Goal: Task Accomplishment & Management: Use online tool/utility

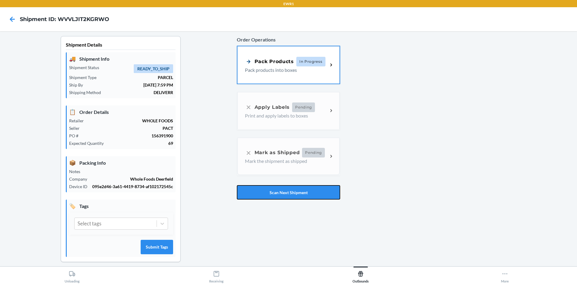
click at [258, 194] on button "Scan Next Shipment" at bounding box center [288, 192] width 103 height 14
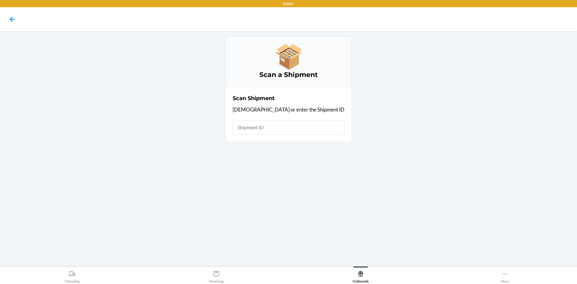
click at [289, 129] on input "text" at bounding box center [289, 127] width 112 height 14
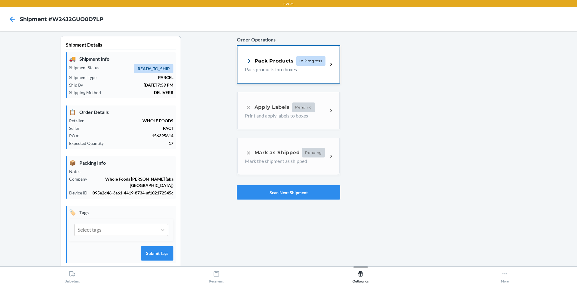
click at [280, 51] on div "Pack Products In Progress Pack products into boxes" at bounding box center [288, 64] width 102 height 37
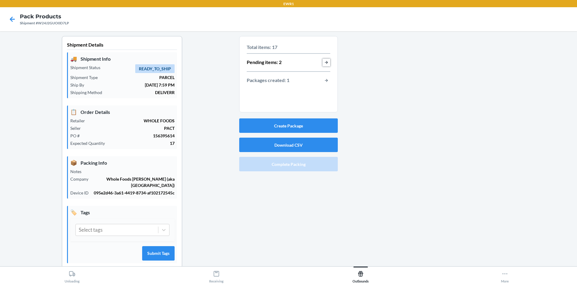
click at [322, 63] on button "button-view-pending-items" at bounding box center [326, 63] width 8 height 8
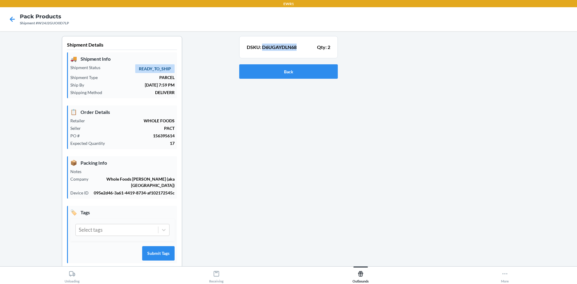
drag, startPoint x: 296, startPoint y: 47, endPoint x: 260, endPoint y: 53, distance: 36.5
click at [260, 53] on section "DSKU: D6UGAYDLN68 Qty: 2" at bounding box center [288, 47] width 99 height 22
copy p "D6UGAYDLN68"
click at [267, 75] on button "Back" at bounding box center [288, 71] width 99 height 14
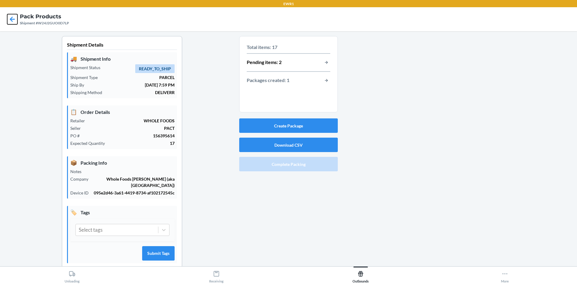
click at [10, 17] on icon at bounding box center [12, 19] width 10 height 10
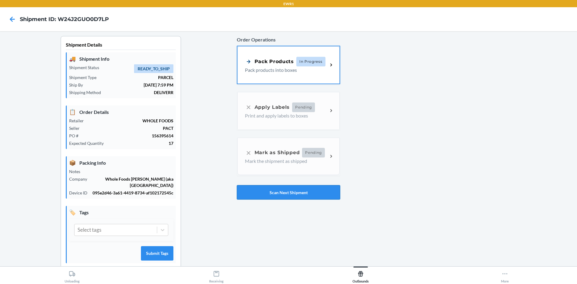
click at [259, 194] on button "Scan Next Shipment" at bounding box center [288, 192] width 103 height 14
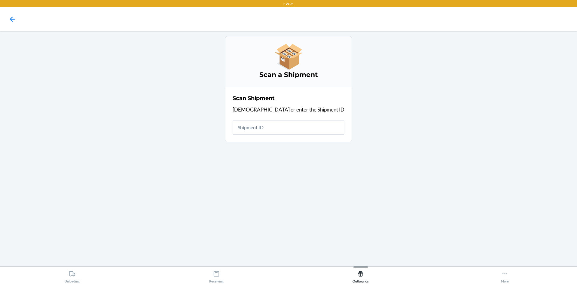
click at [293, 123] on input "text" at bounding box center [289, 127] width 112 height 14
click at [275, 131] on input "text" at bounding box center [289, 127] width 112 height 14
click at [297, 126] on input "text" at bounding box center [289, 127] width 112 height 14
type input "W3JDJOL"
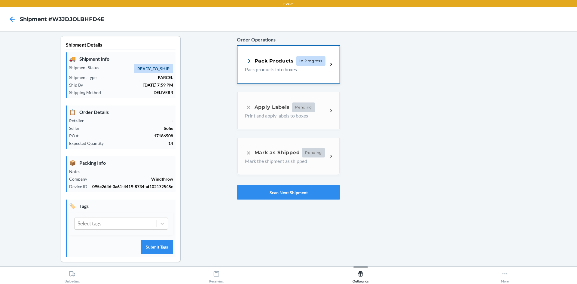
click at [283, 74] on div "Pack Products In Progress Pack products into boxes" at bounding box center [288, 64] width 102 height 37
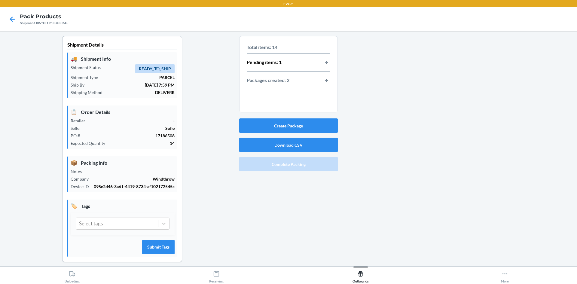
click at [288, 171] on div "Create Package Download CSV Complete Packing" at bounding box center [288, 145] width 99 height 58
click at [325, 62] on button "button-view-pending-items" at bounding box center [326, 63] width 8 height 8
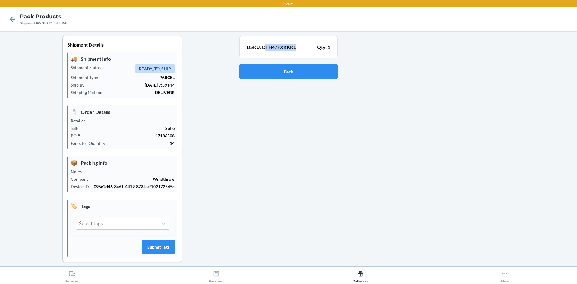
drag, startPoint x: 293, startPoint y: 48, endPoint x: 262, endPoint y: 49, distance: 31.0
click at [262, 49] on p "DSKU: DTH47FXKKKL" at bounding box center [271, 47] width 49 height 7
click at [438, 185] on div at bounding box center [455, 154] width 234 height 236
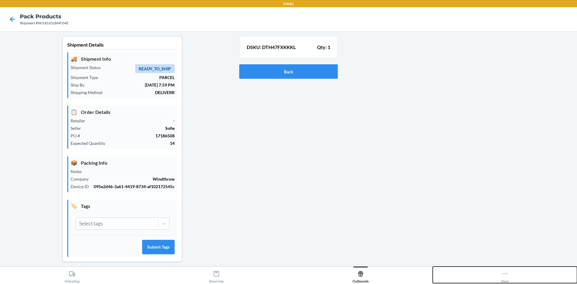
click at [504, 276] on icon at bounding box center [504, 273] width 7 height 7
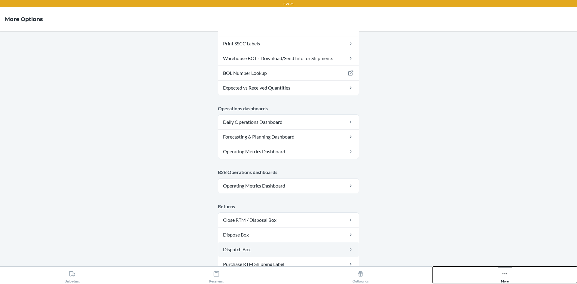
scroll to position [294, 0]
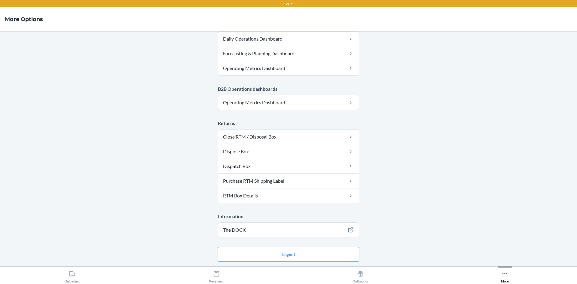
click at [296, 256] on button "Logout" at bounding box center [288, 254] width 141 height 14
